Goal: Task Accomplishment & Management: Manage account settings

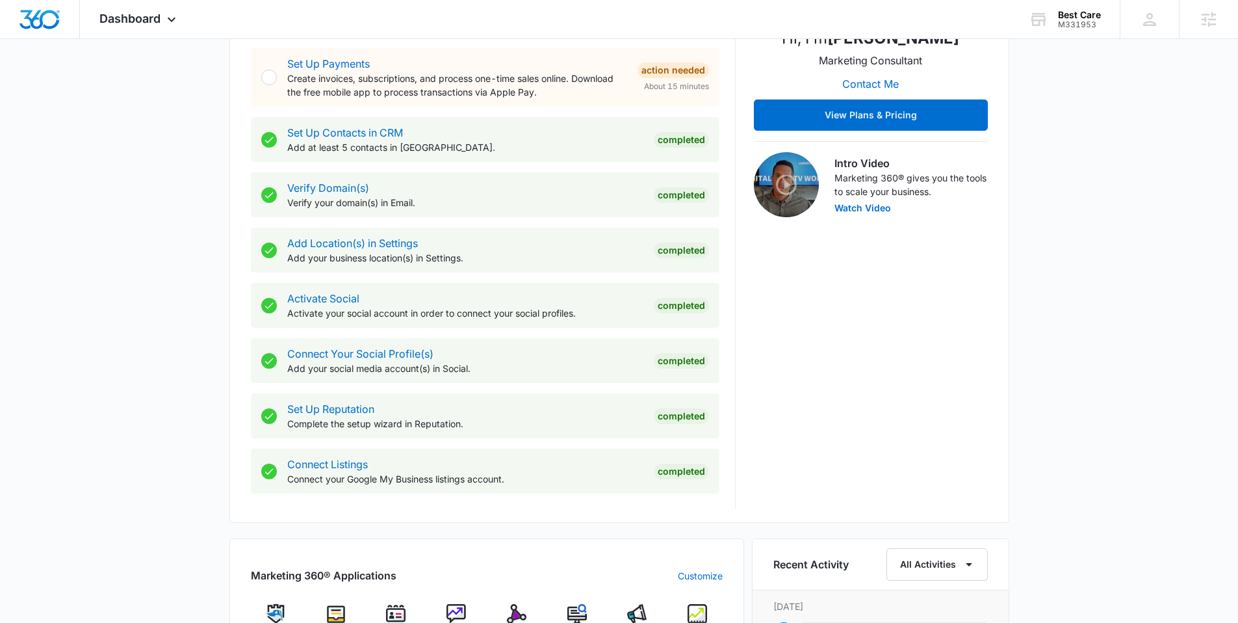
scroll to position [791, 0]
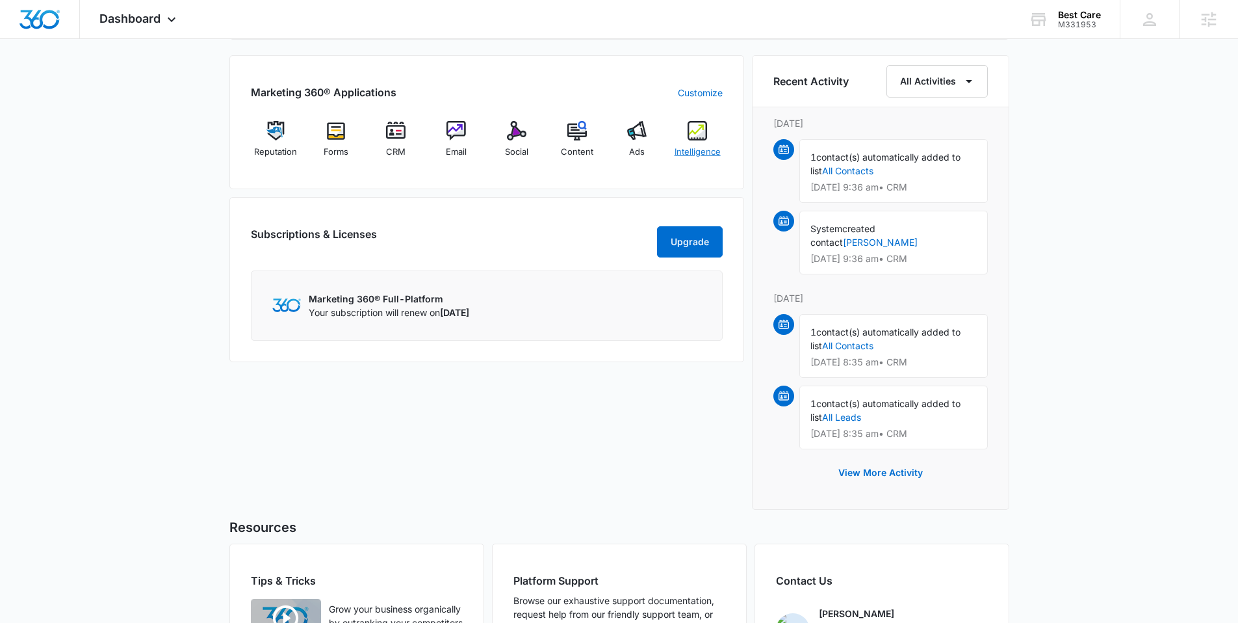
click at [694, 129] on img at bounding box center [696, 130] width 19 height 19
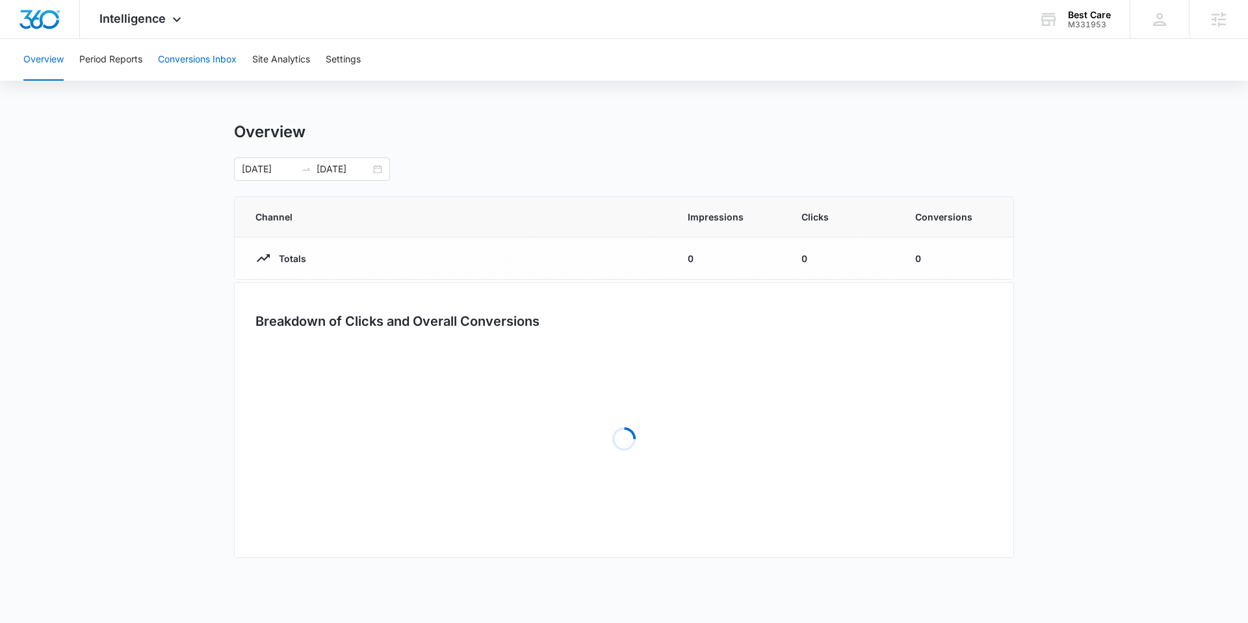
click at [205, 64] on button "Conversions Inbox" at bounding box center [197, 60] width 79 height 42
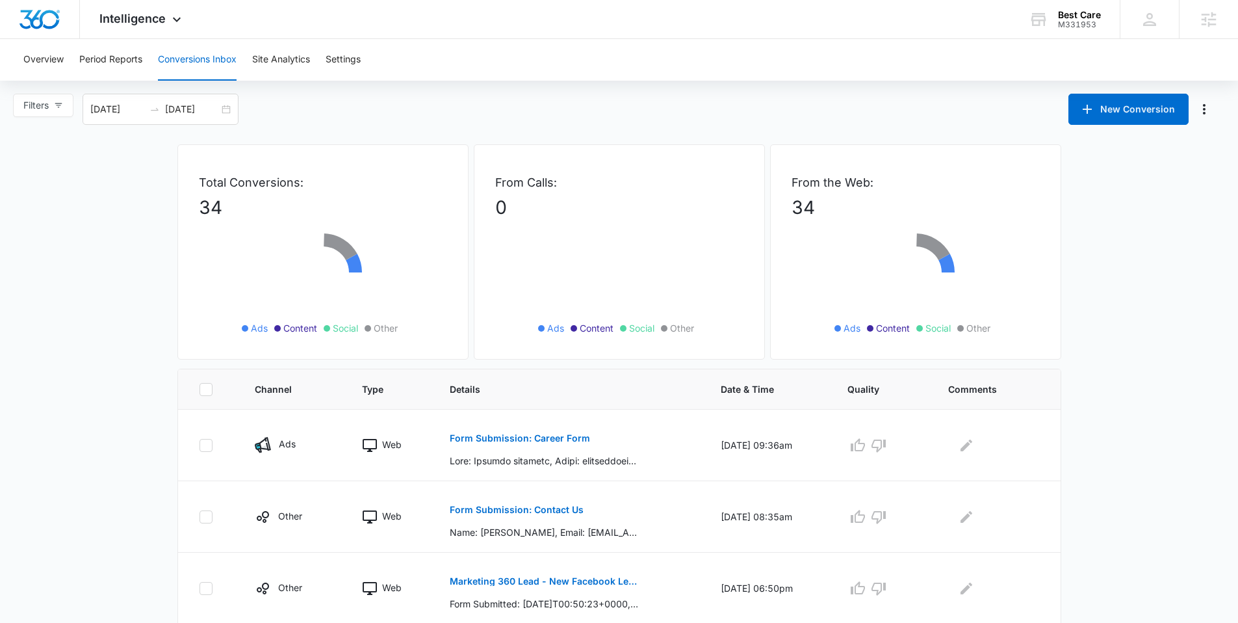
scroll to position [26, 0]
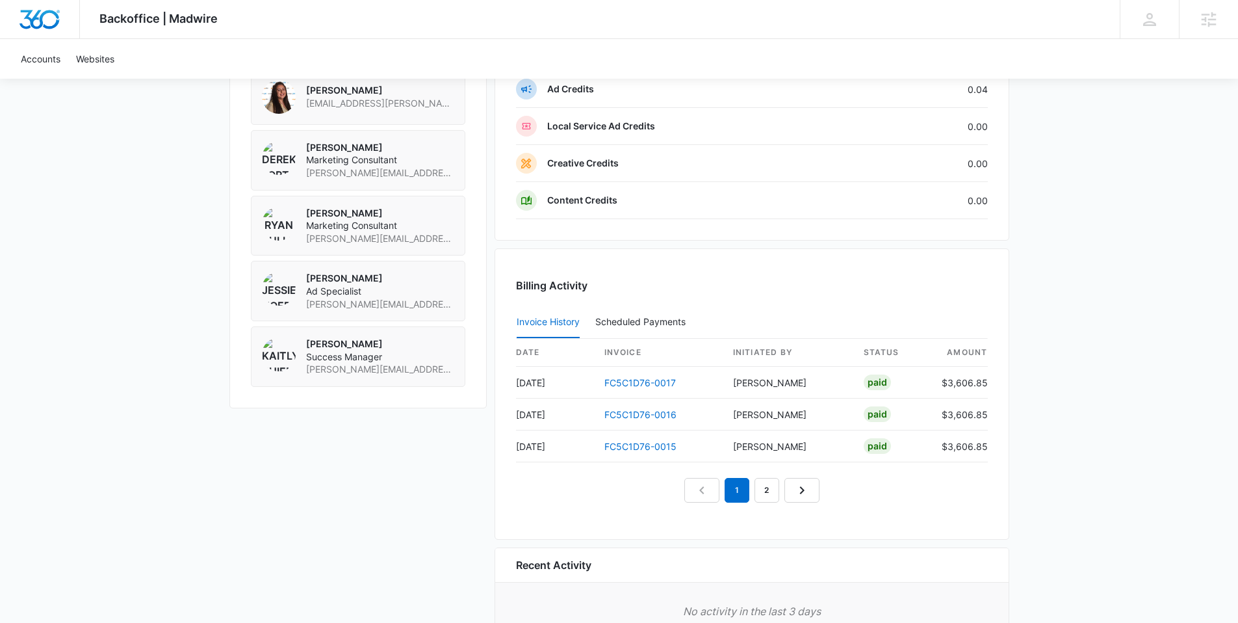
scroll to position [1025, 0]
click at [648, 381] on link "FC5C1D76-0017" at bounding box center [639, 381] width 71 height 11
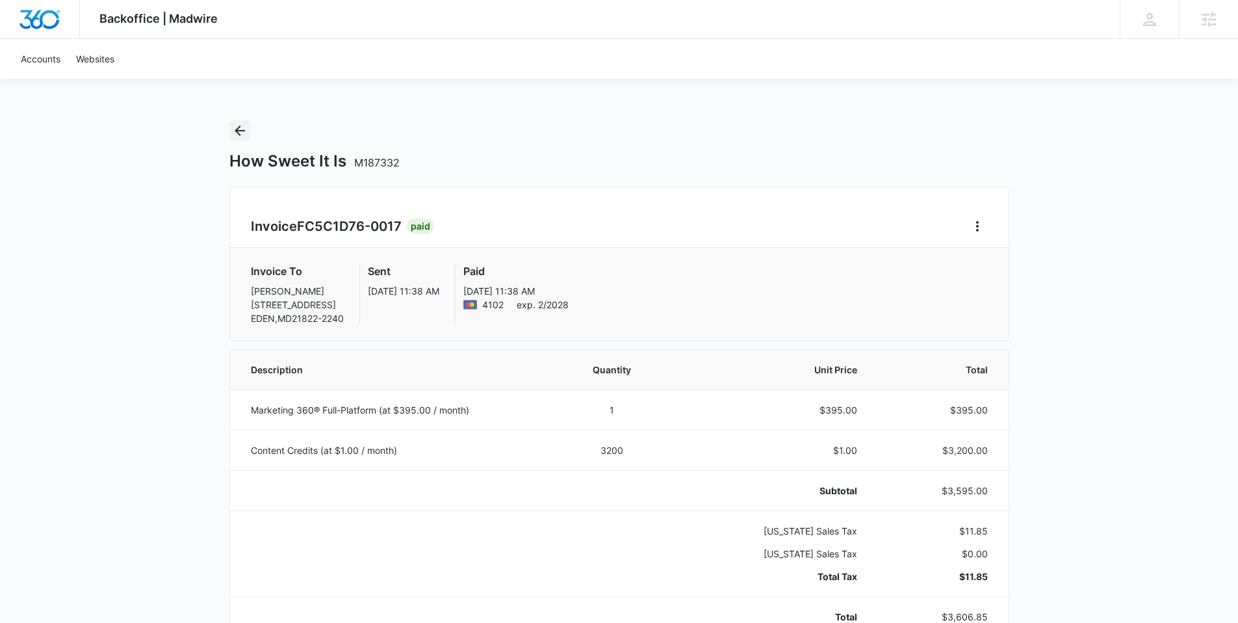
click at [244, 127] on icon "Back" at bounding box center [240, 131] width 16 height 16
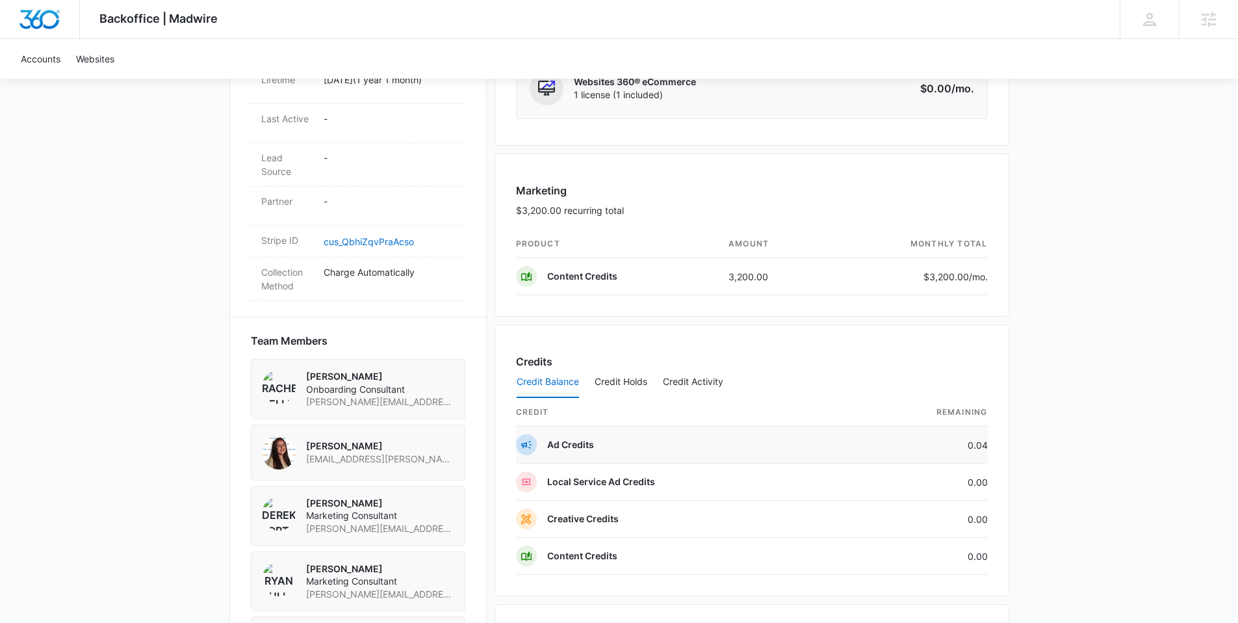
scroll to position [731, 0]
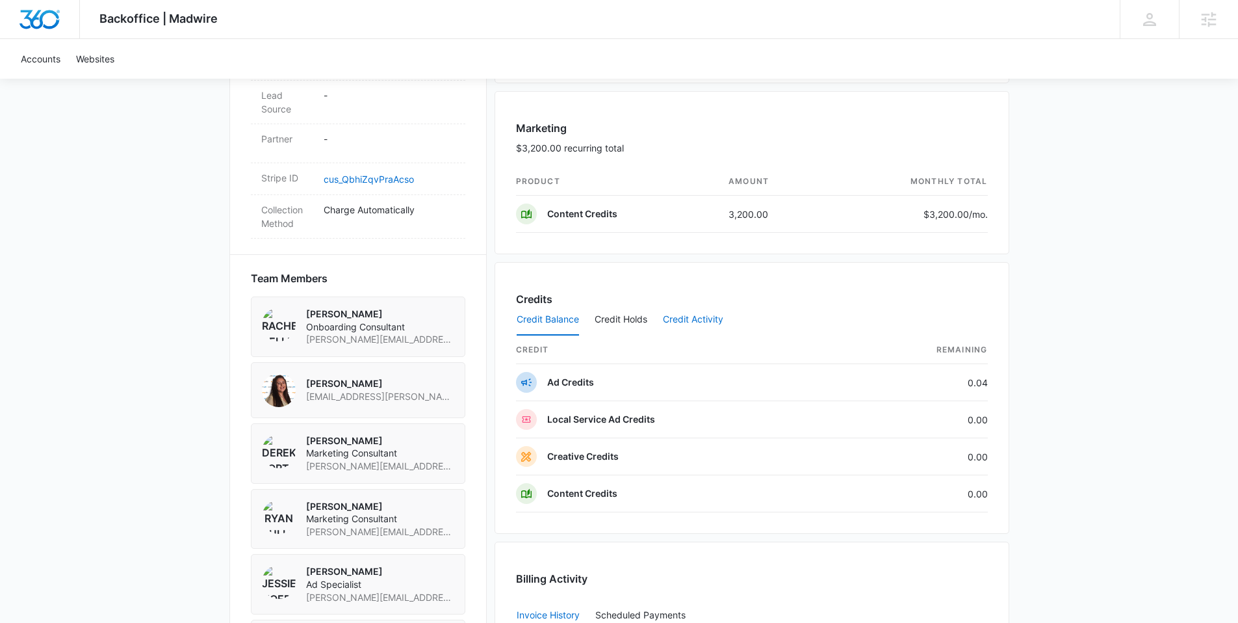
click at [686, 321] on button "Credit Activity" at bounding box center [693, 319] width 60 height 31
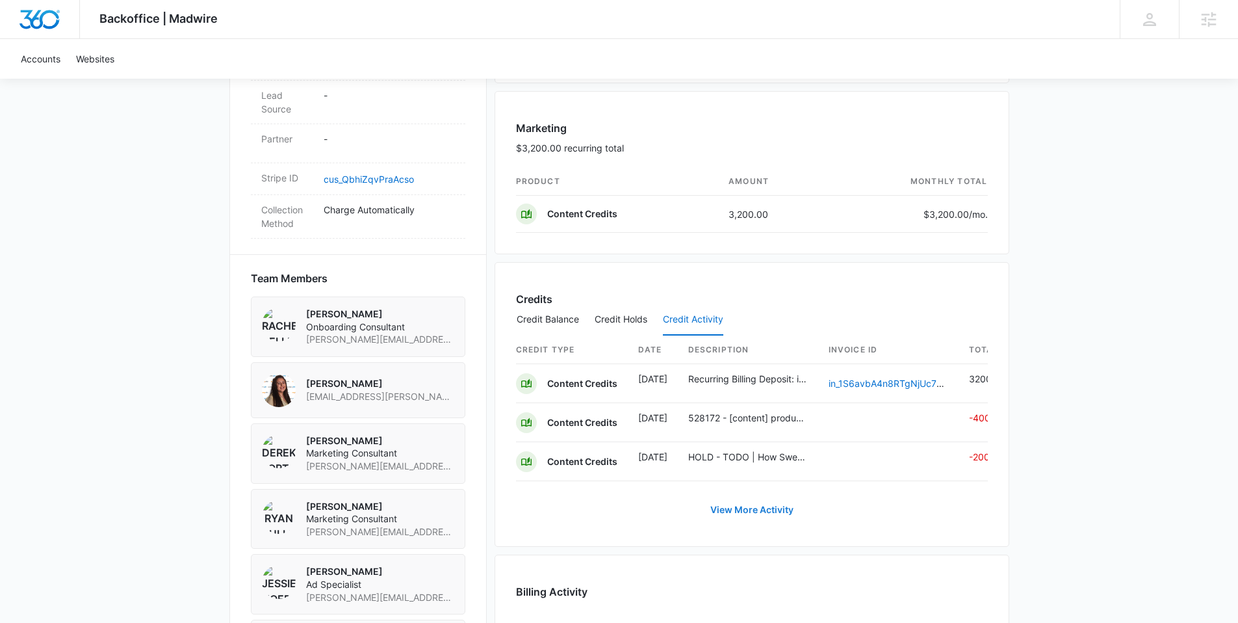
click at [736, 517] on link "View More Activity" at bounding box center [751, 509] width 109 height 31
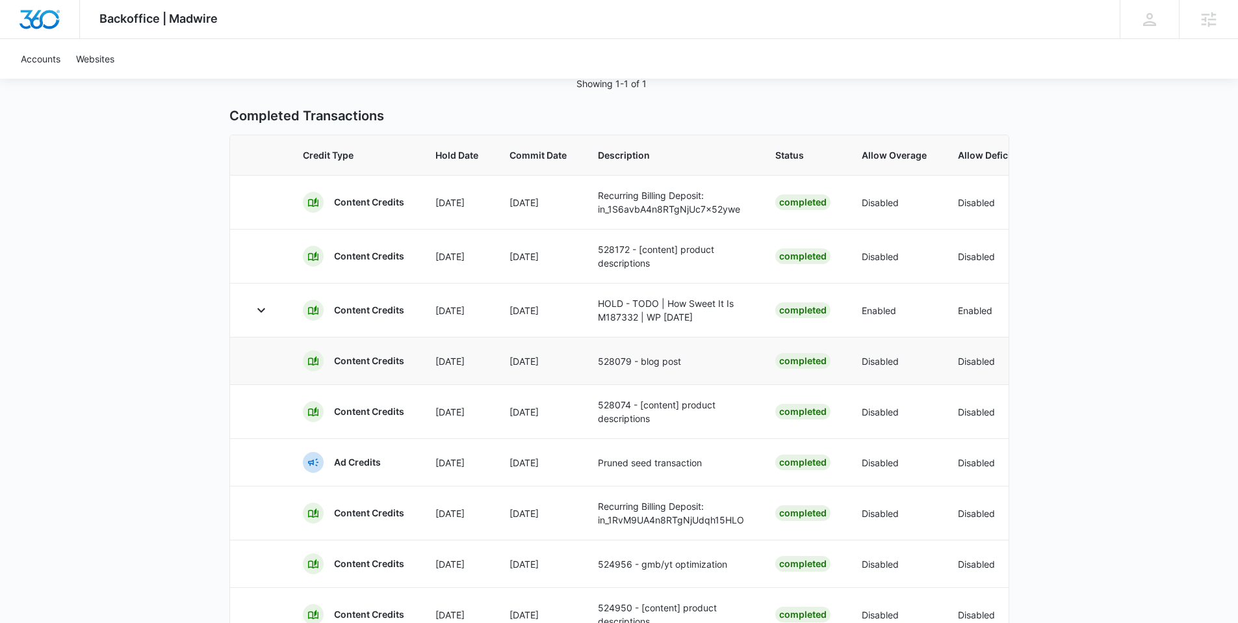
scroll to position [351, 0]
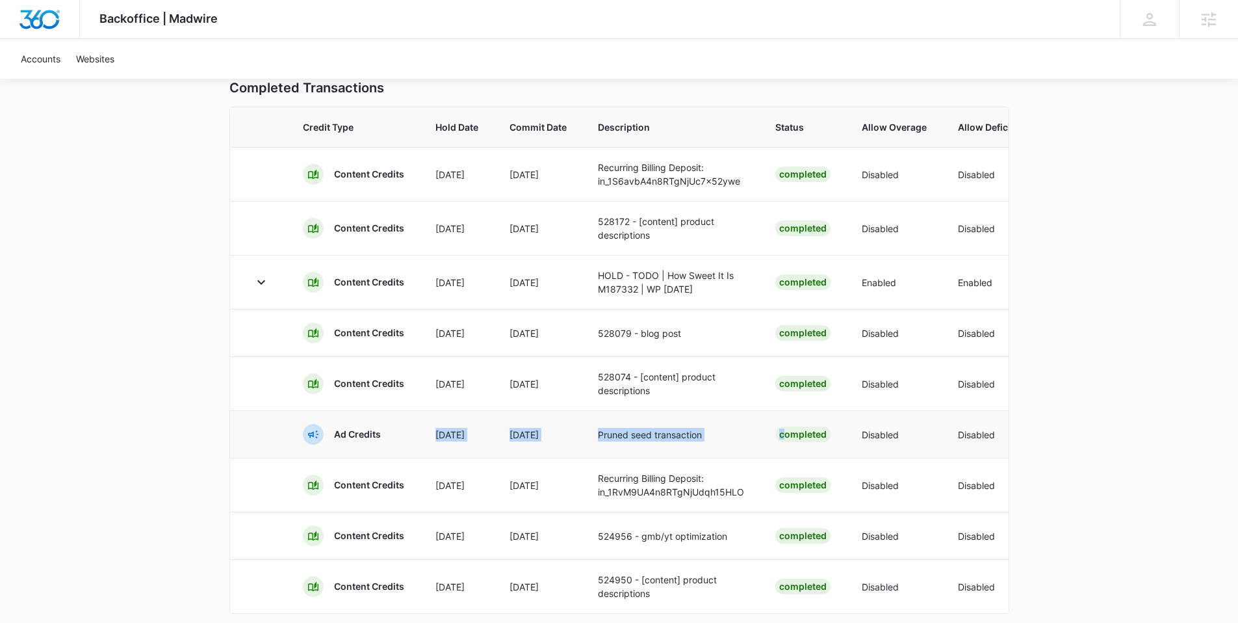
drag, startPoint x: 456, startPoint y: 444, endPoint x: 806, endPoint y: 444, distance: 350.9
click at [803, 444] on tr "Ad Credits Aug [DATE] Pruned seed transaction Completed Disabled Disabled 92452…" at bounding box center [834, 433] width 1209 height 47
click at [816, 442] on div "Completed" at bounding box center [802, 434] width 55 height 16
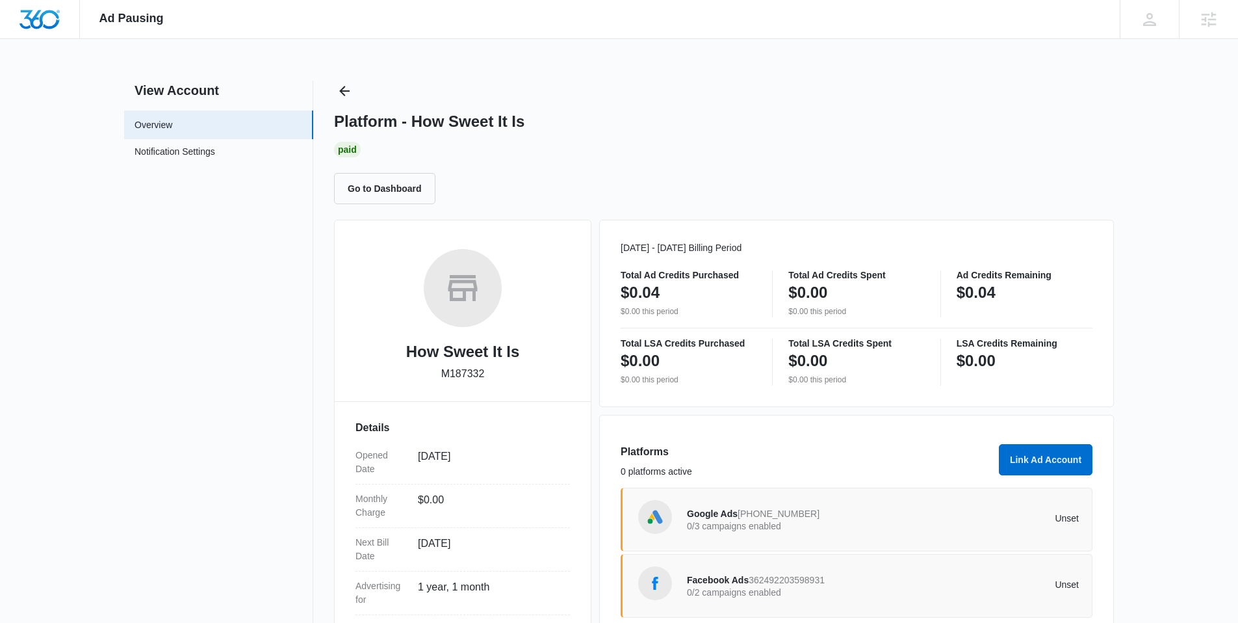
click at [767, 515] on span "328-347-6019" at bounding box center [779, 513] width 82 height 10
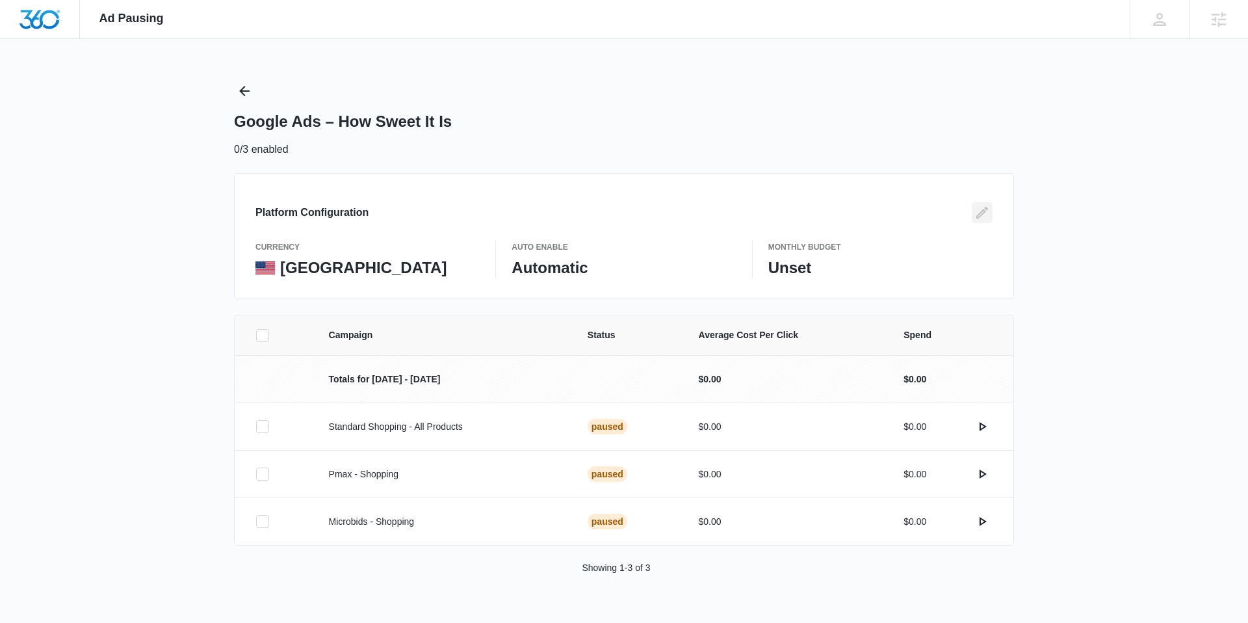
drag, startPoint x: 981, startPoint y: 212, endPoint x: 883, endPoint y: 229, distance: 98.9
click at [980, 213] on icon "Edit" at bounding box center [982, 213] width 12 height 12
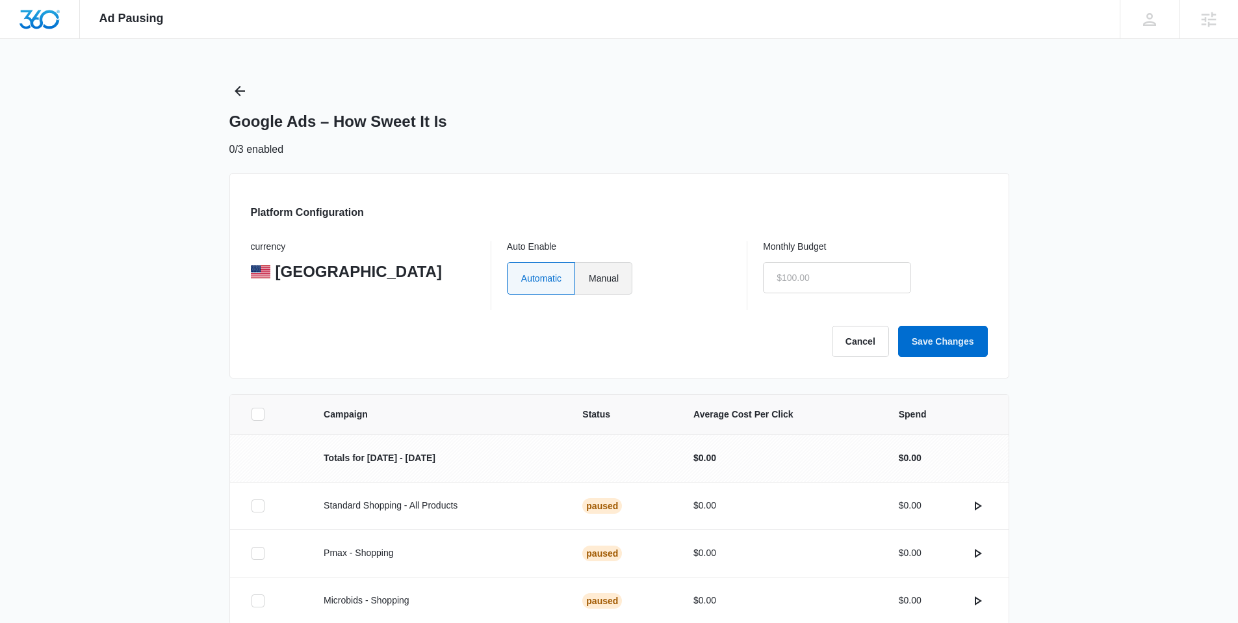
click at [622, 276] on label "Manual" at bounding box center [603, 278] width 57 height 32
click at [589, 277] on input "Manual" at bounding box center [588, 277] width 1 height 1
radio input "true"
click at [823, 279] on input "text" at bounding box center [837, 277] width 148 height 31
type input "$1.00"
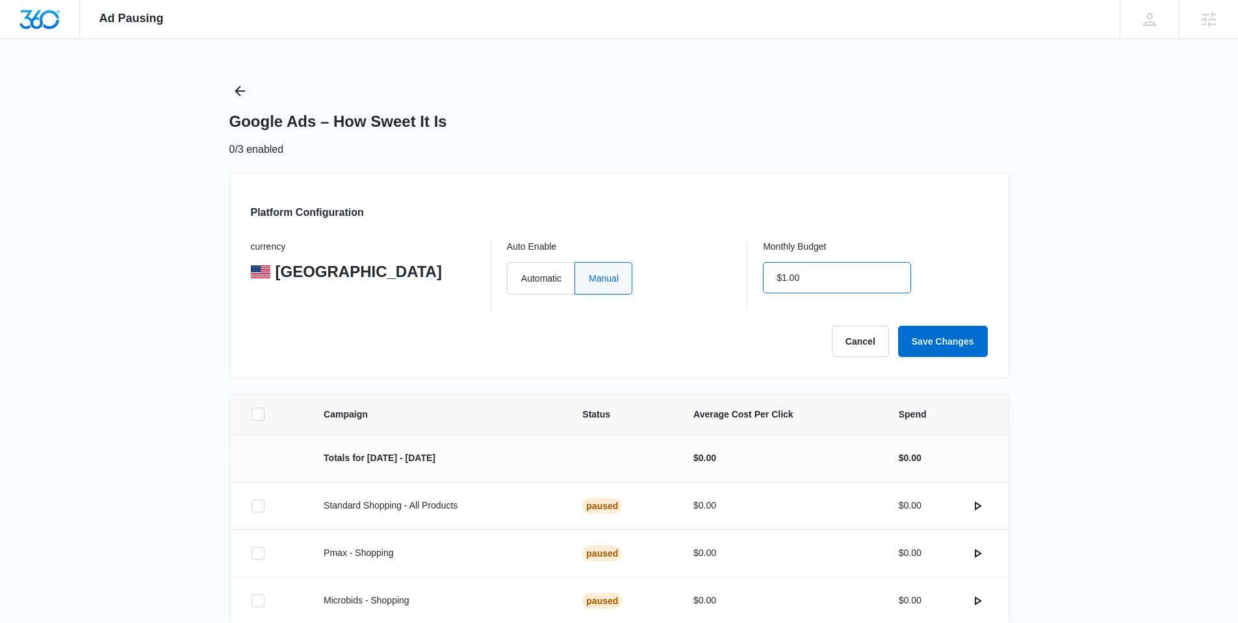
click button "Save Changes" at bounding box center [943, 341] width 90 height 31
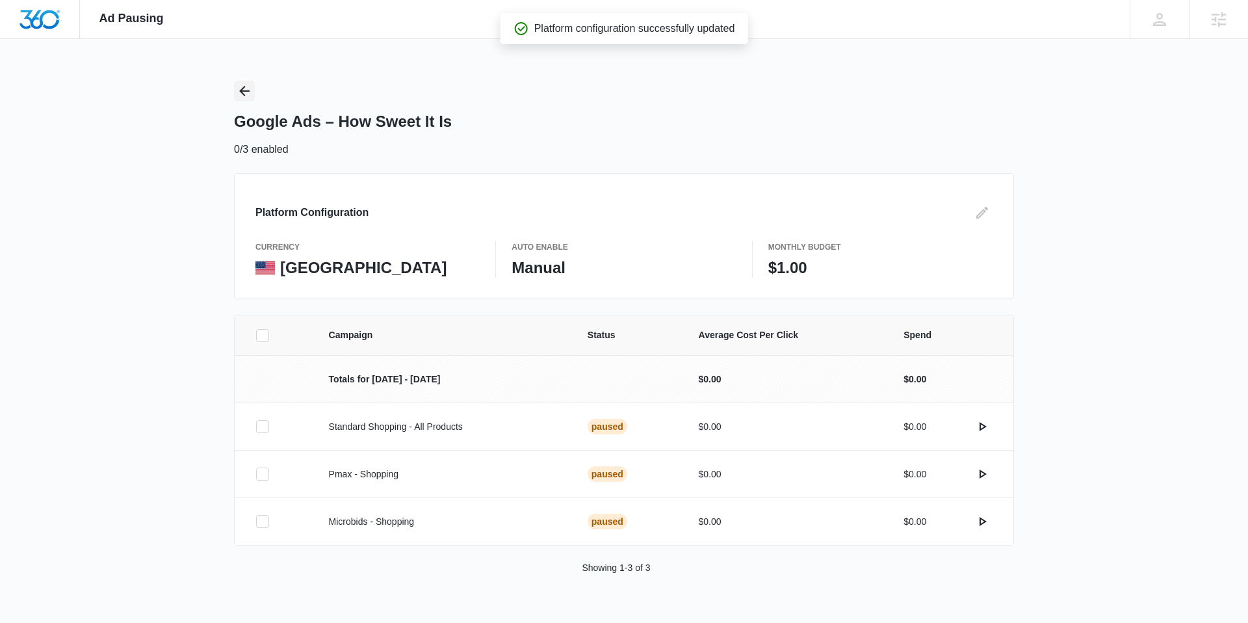
click at [243, 86] on icon "Back" at bounding box center [245, 91] width 16 height 16
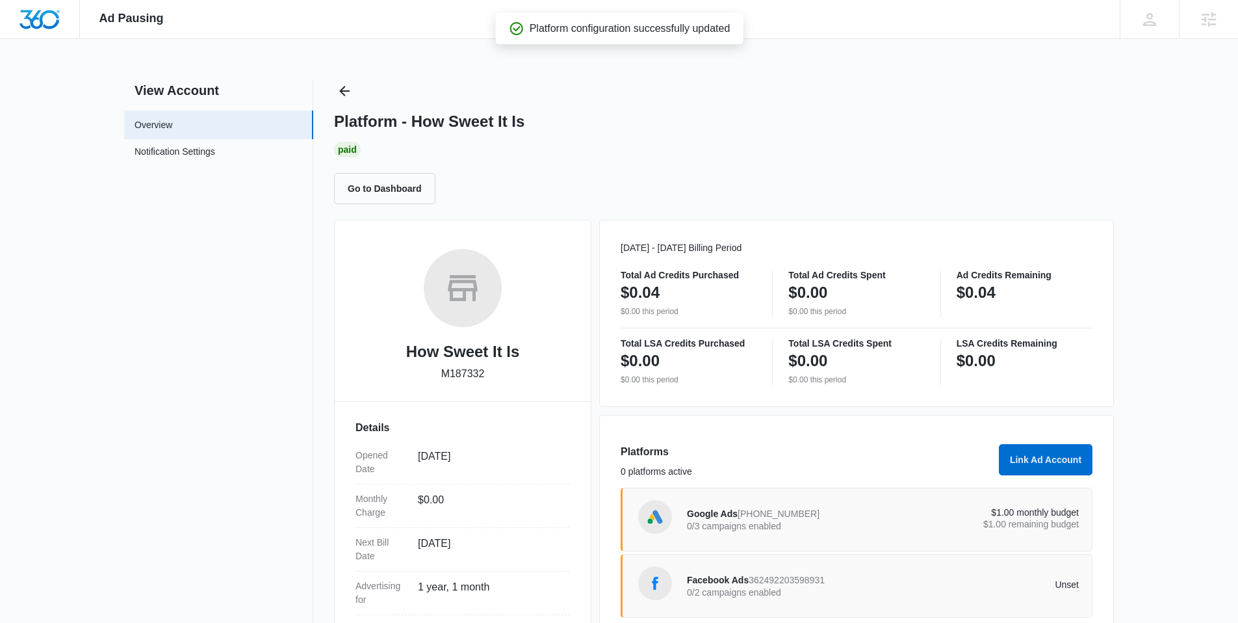
click at [816, 583] on span "362492203598931" at bounding box center [787, 579] width 76 height 10
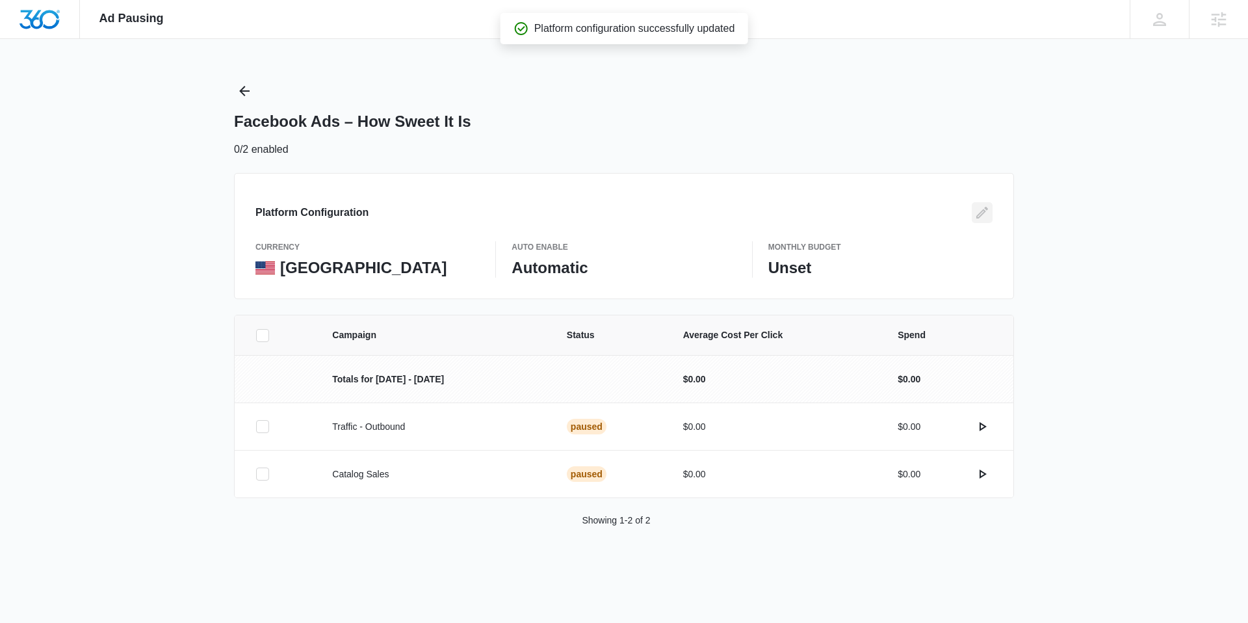
drag, startPoint x: 984, startPoint y: 209, endPoint x: 971, endPoint y: 211, distance: 12.5
click at [984, 209] on icon "Edit" at bounding box center [982, 213] width 16 height 16
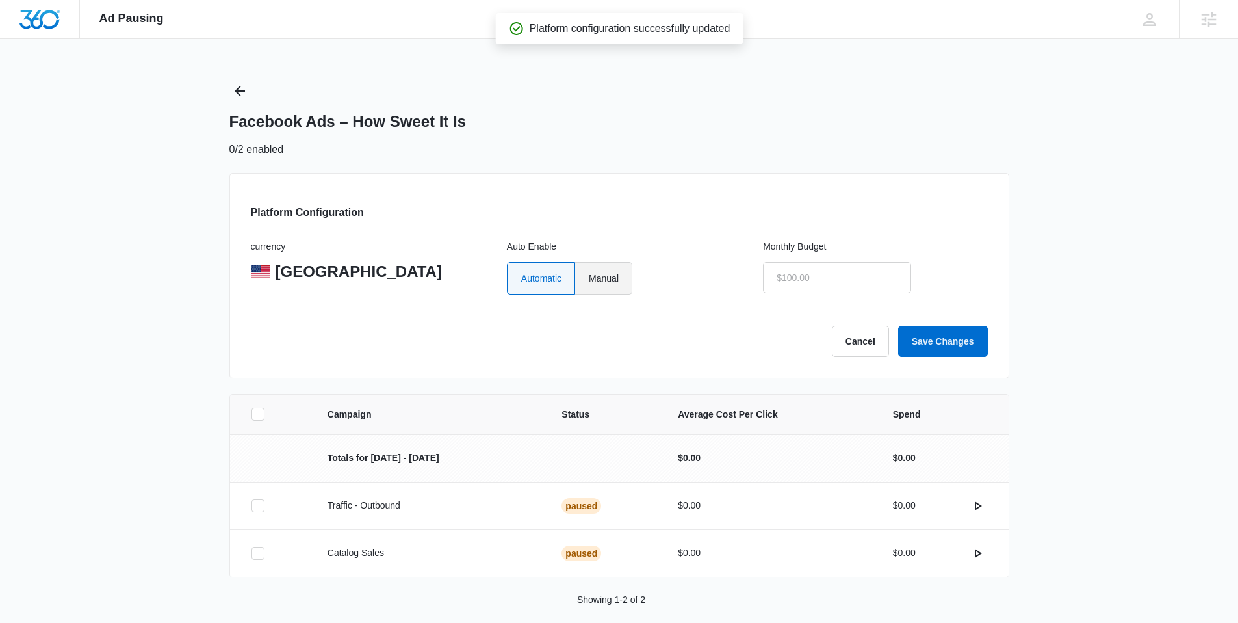
click at [604, 280] on label "Manual" at bounding box center [603, 278] width 57 height 32
click at [589, 278] on input "Manual" at bounding box center [588, 277] width 1 height 1
radio input "true"
click at [811, 278] on input "text" at bounding box center [837, 277] width 148 height 31
click at [898, 326] on button "Save Changes" at bounding box center [943, 341] width 90 height 31
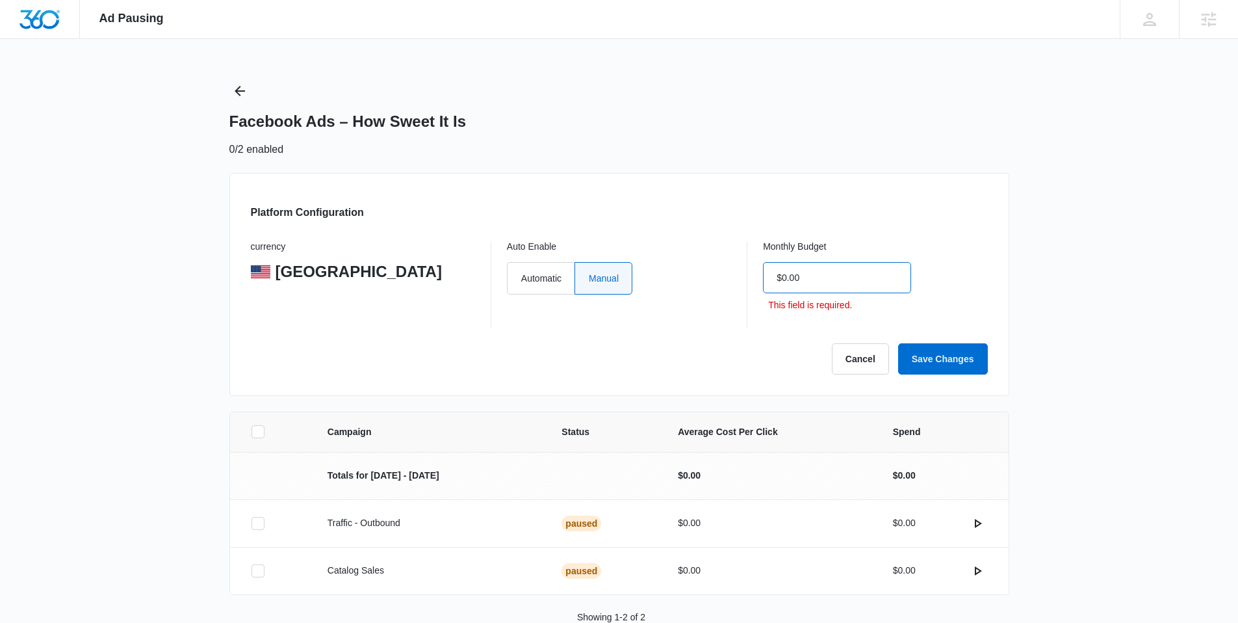
click at [815, 283] on input "$0.00" at bounding box center [837, 277] width 148 height 31
type input "$1.00"
click button "Save Changes" at bounding box center [943, 358] width 90 height 31
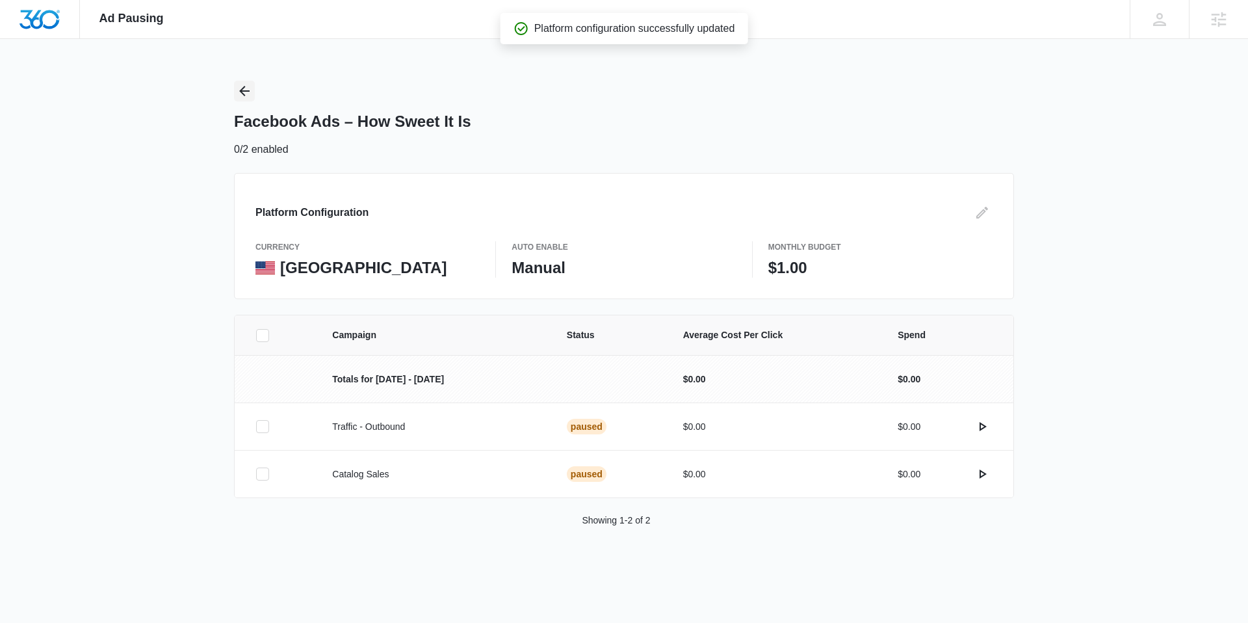
click at [243, 86] on icon "Back" at bounding box center [244, 91] width 10 height 10
